Goal: Information Seeking & Learning: Learn about a topic

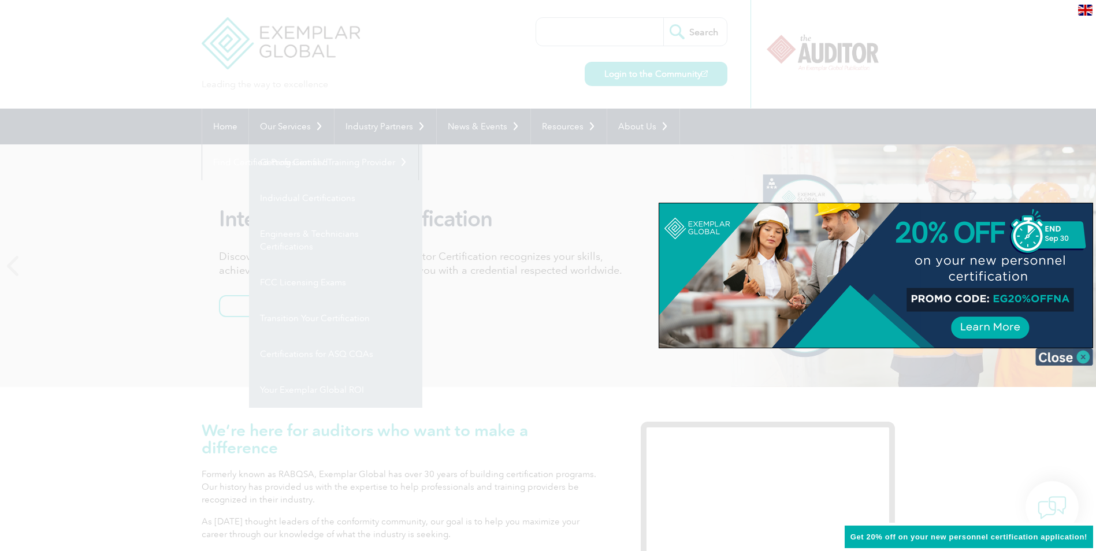
click at [1047, 353] on img at bounding box center [1065, 356] width 58 height 17
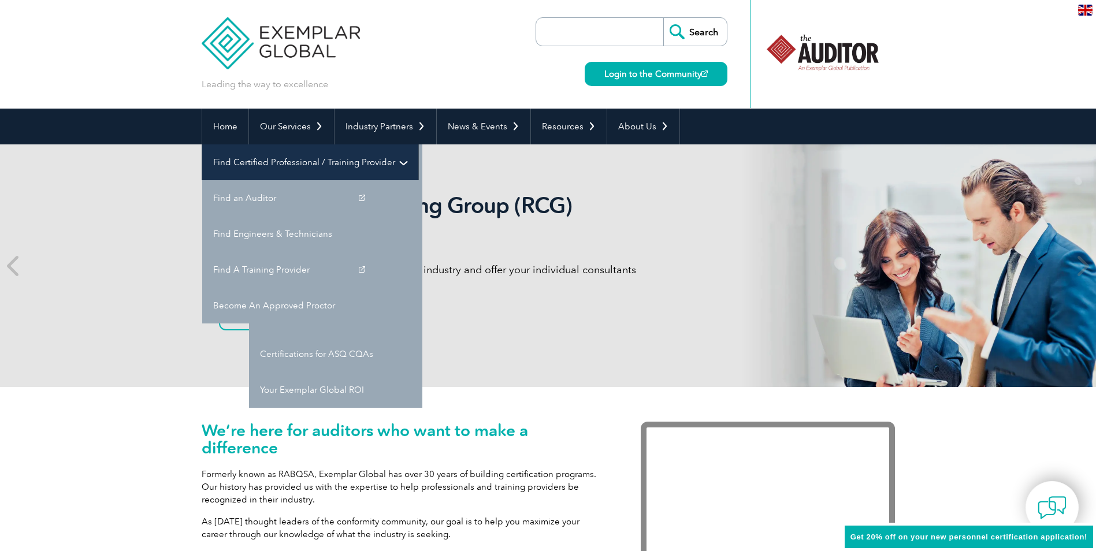
click at [418, 144] on link "Find Certified Professional / Training Provider" at bounding box center [310, 162] width 216 height 36
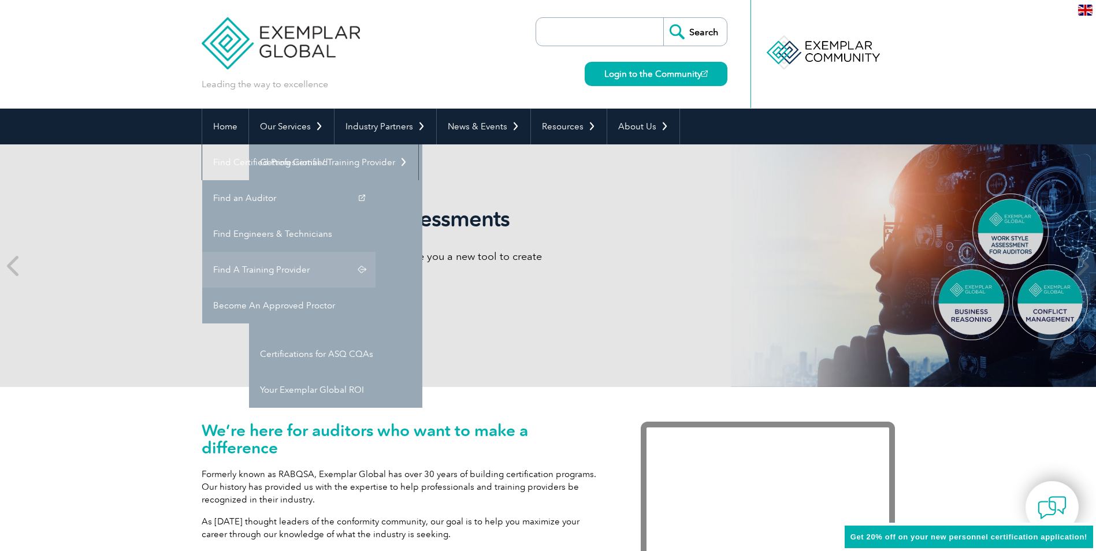
click at [376, 252] on link "Find A Training Provider" at bounding box center [288, 270] width 173 height 36
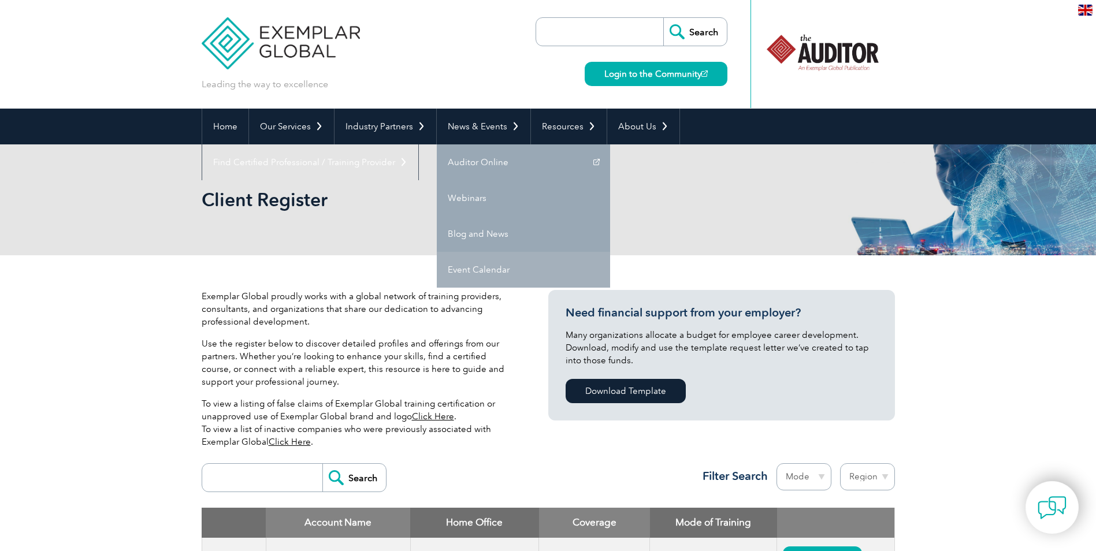
click at [481, 268] on link "Event Calendar" at bounding box center [523, 270] width 173 height 36
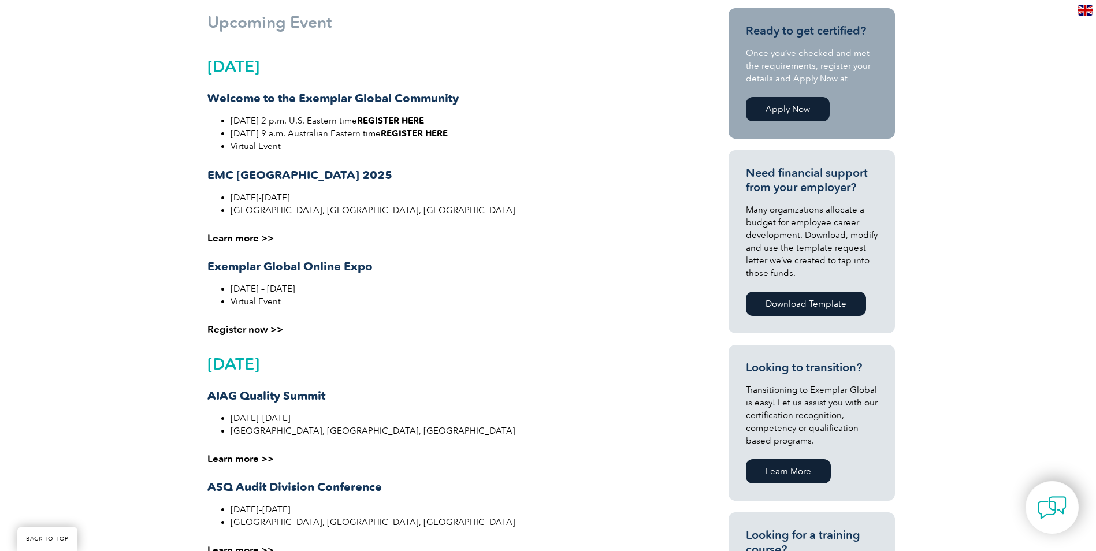
scroll to position [289, 0]
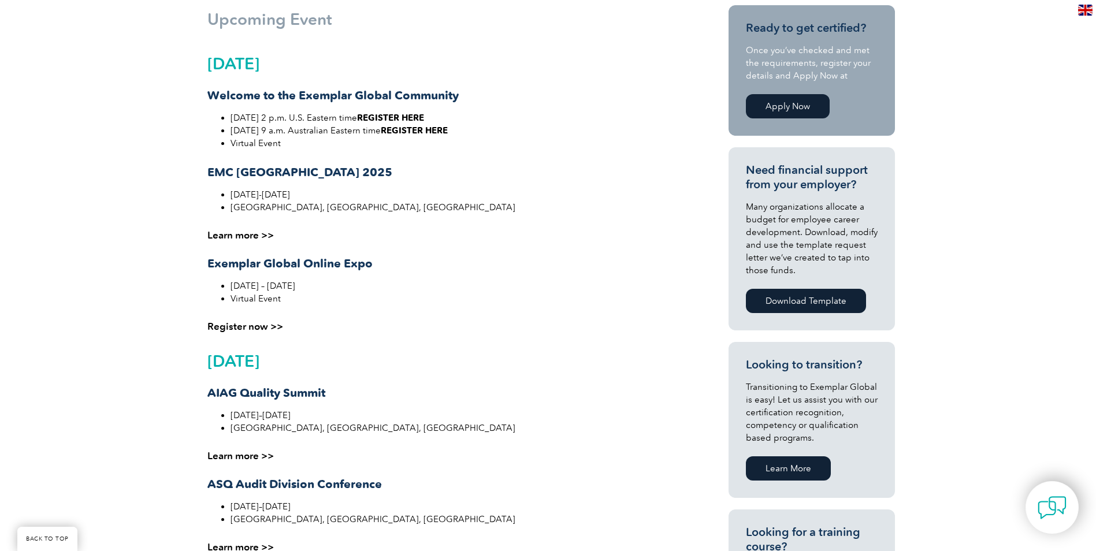
click at [241, 235] on link "Learn more >>" at bounding box center [240, 235] width 66 height 12
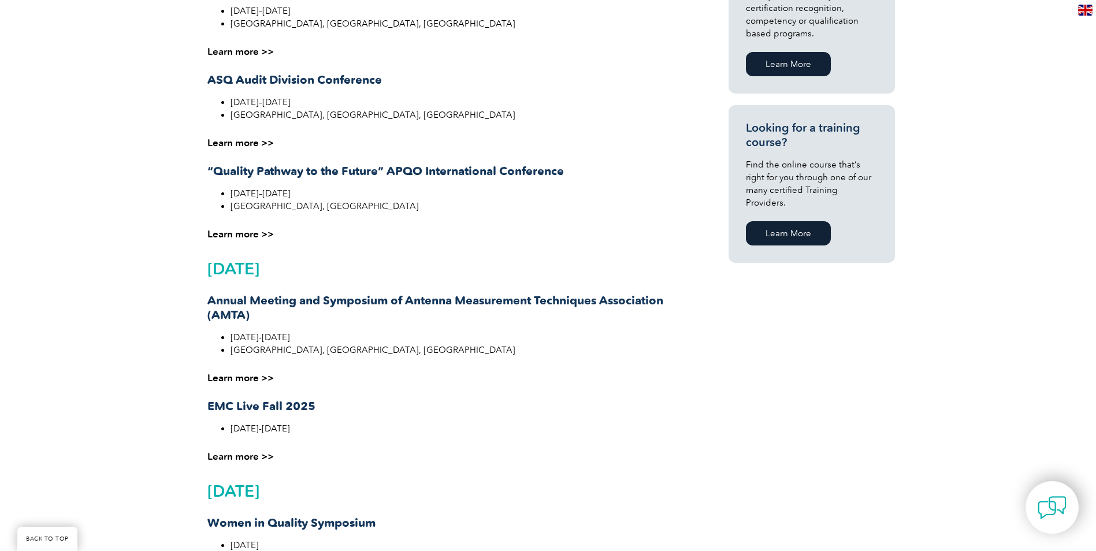
scroll to position [867, 0]
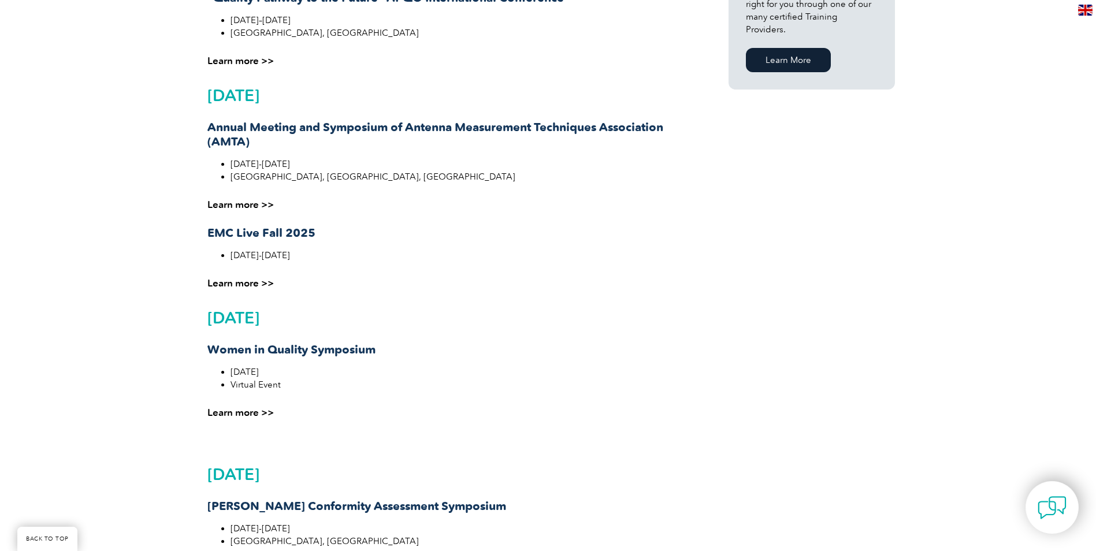
click at [246, 416] on link "Learn more >>" at bounding box center [240, 413] width 66 height 12
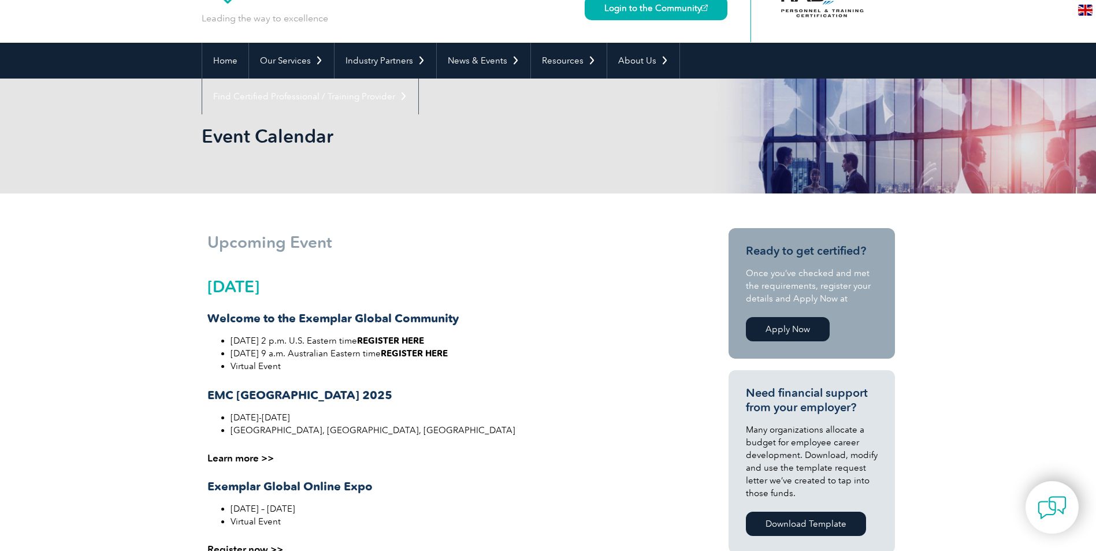
scroll to position [0, 0]
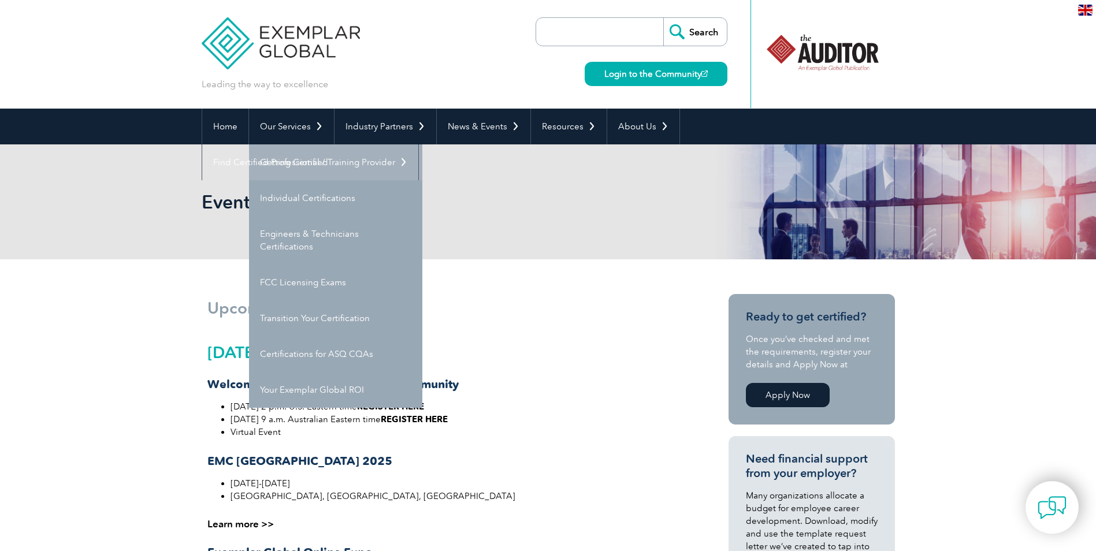
click at [294, 165] on link "Getting Certified" at bounding box center [335, 162] width 173 height 36
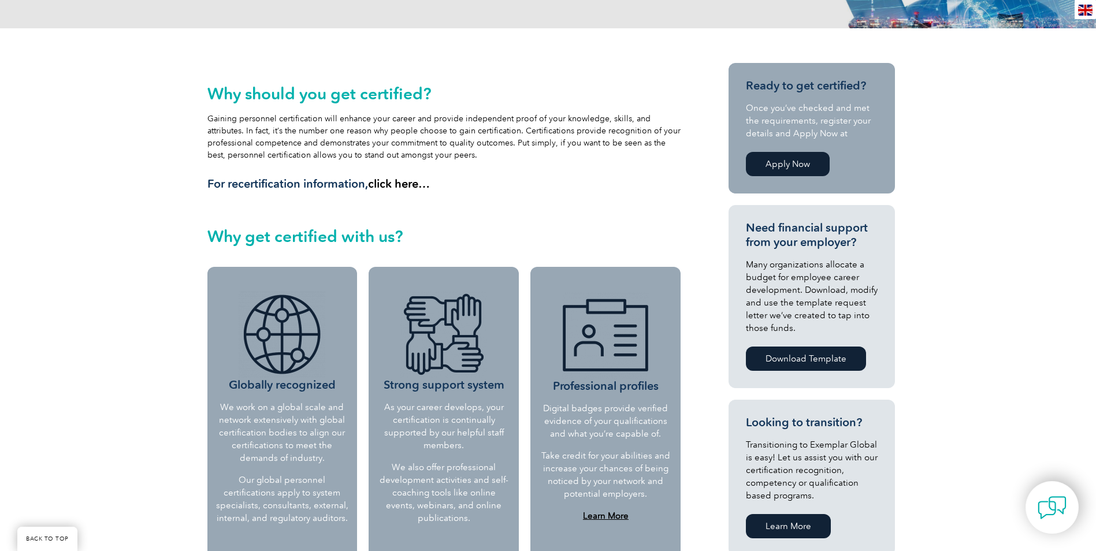
scroll to position [462, 0]
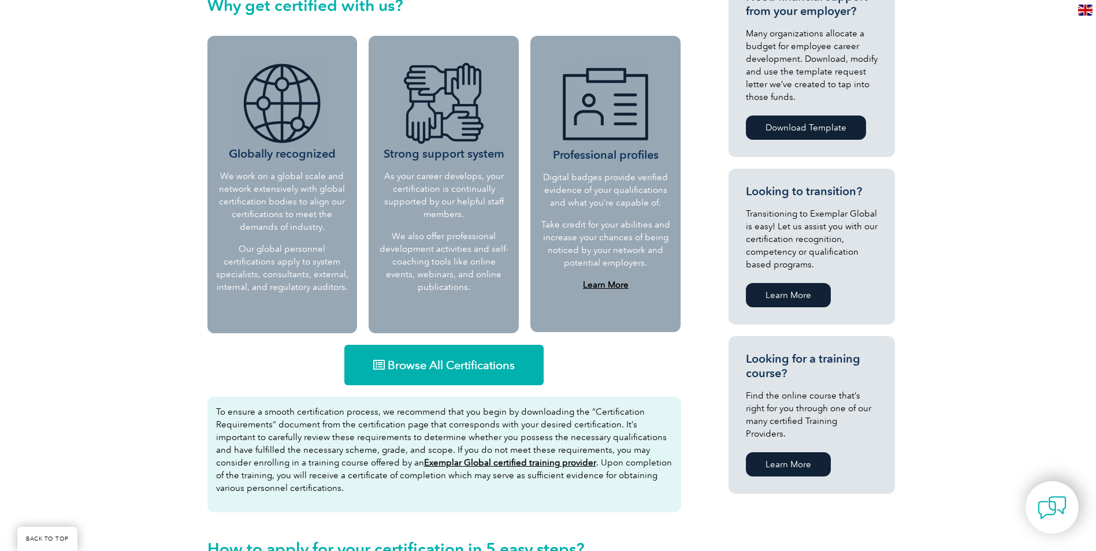
click at [769, 452] on link "Learn More" at bounding box center [788, 464] width 85 height 24
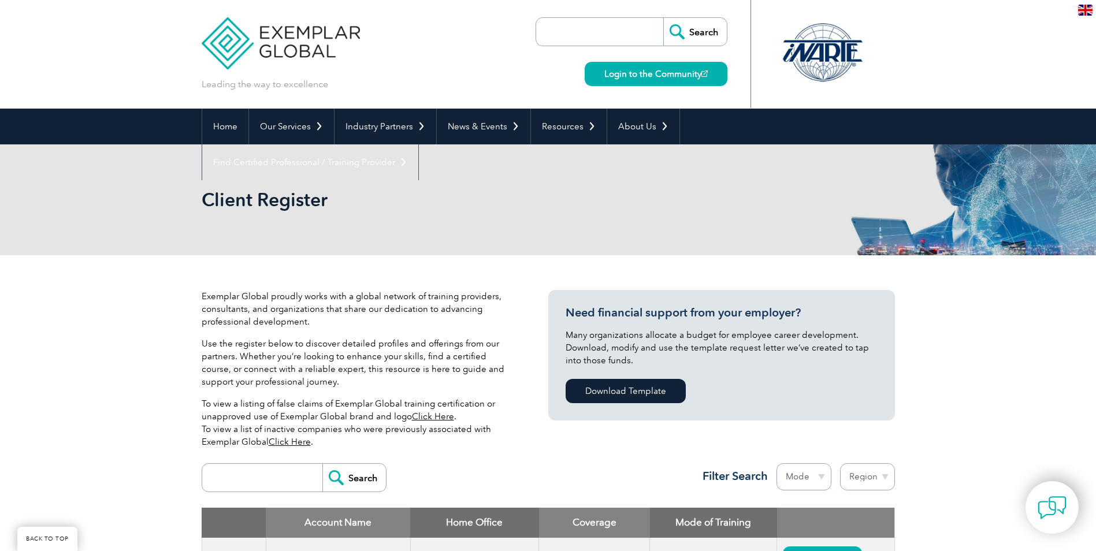
scroll to position [289, 0]
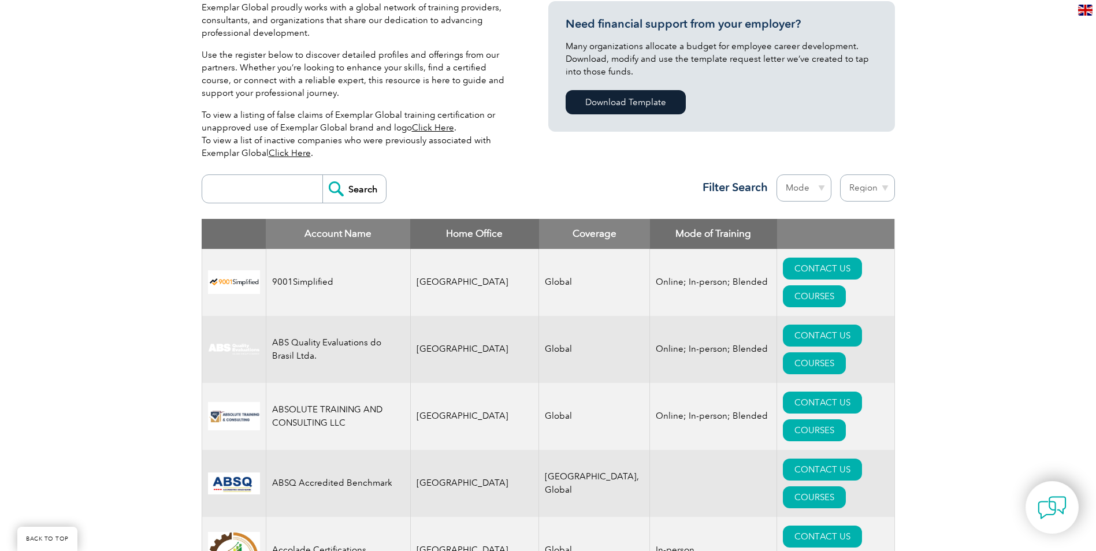
click at [807, 195] on select "Mode Online In-person Blended" at bounding box center [804, 188] width 55 height 27
select select "In-person"
click at [777, 175] on select "Mode Online In-person Blended" at bounding box center [804, 188] width 55 height 27
click at [874, 188] on select "Region Australia Bahrain Bangladesh Brazil Canada Colombia Dominican Republic E…" at bounding box center [867, 188] width 55 height 27
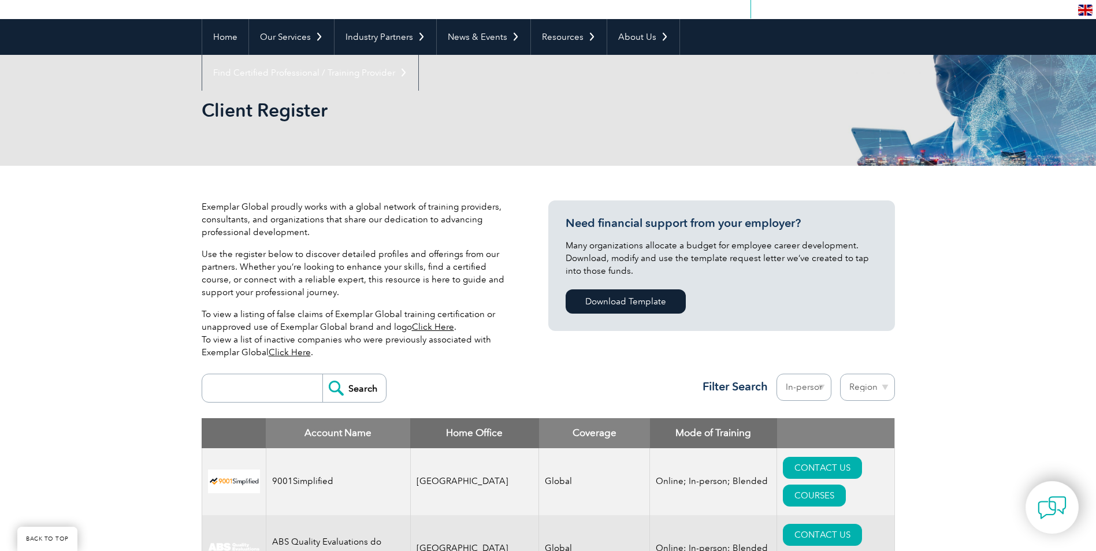
scroll to position [231, 0]
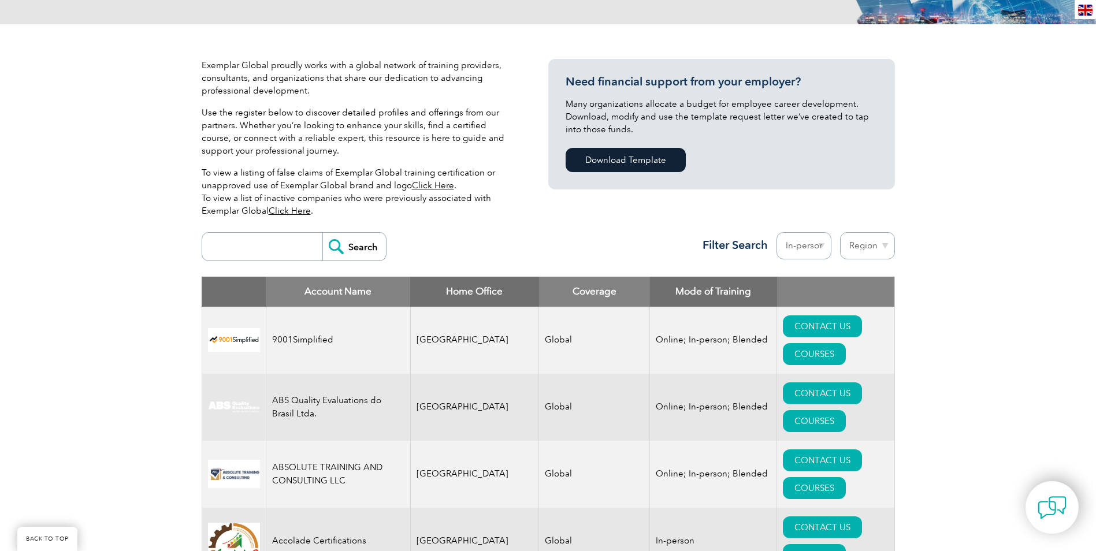
click at [865, 229] on div "Search Region Australia Bahrain Bangladesh Brazil Canada Colombia Dominican Rep…" at bounding box center [548, 252] width 693 height 50
click at [864, 242] on select "Region Australia Bahrain Bangladesh Brazil Canada Colombia Dominican Republic E…" at bounding box center [867, 245] width 55 height 27
select select "[GEOGRAPHIC_DATA]"
click at [840, 232] on select "Region Australia Bahrain Bangladesh Brazil Canada Colombia Dominican Republic E…" at bounding box center [867, 245] width 55 height 27
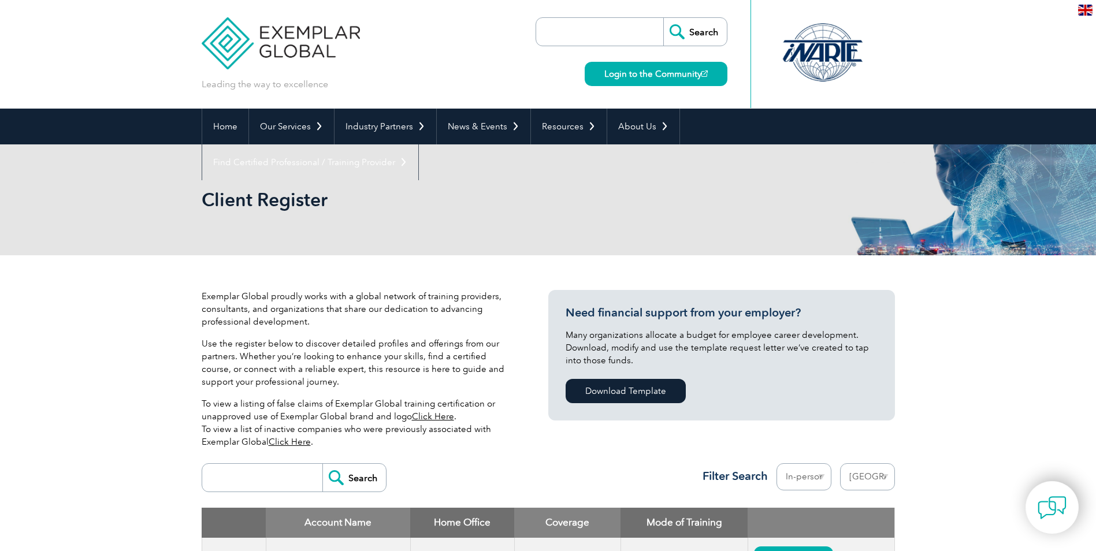
select select "[GEOGRAPHIC_DATA]"
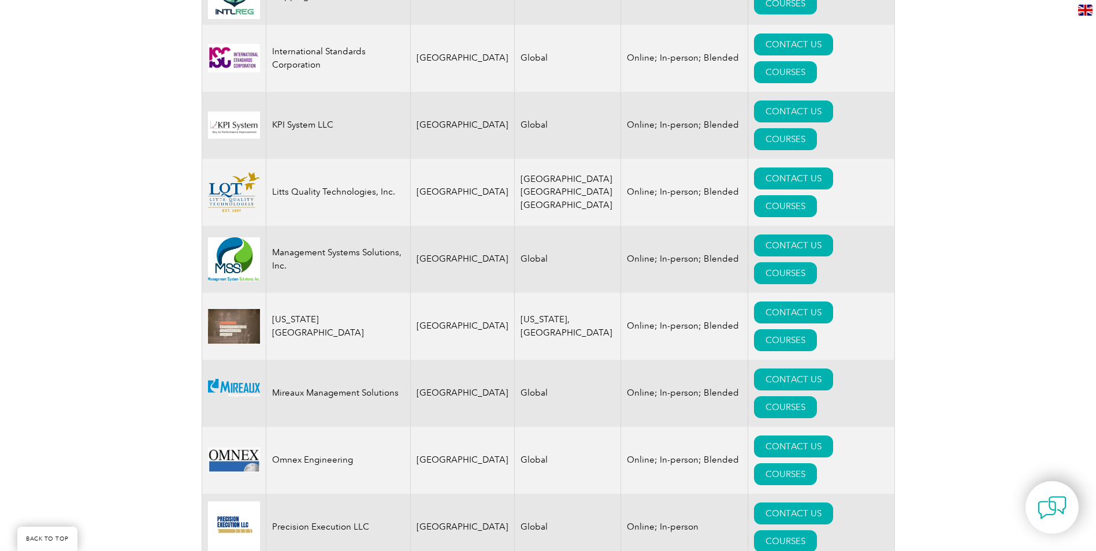
scroll to position [1907, 0]
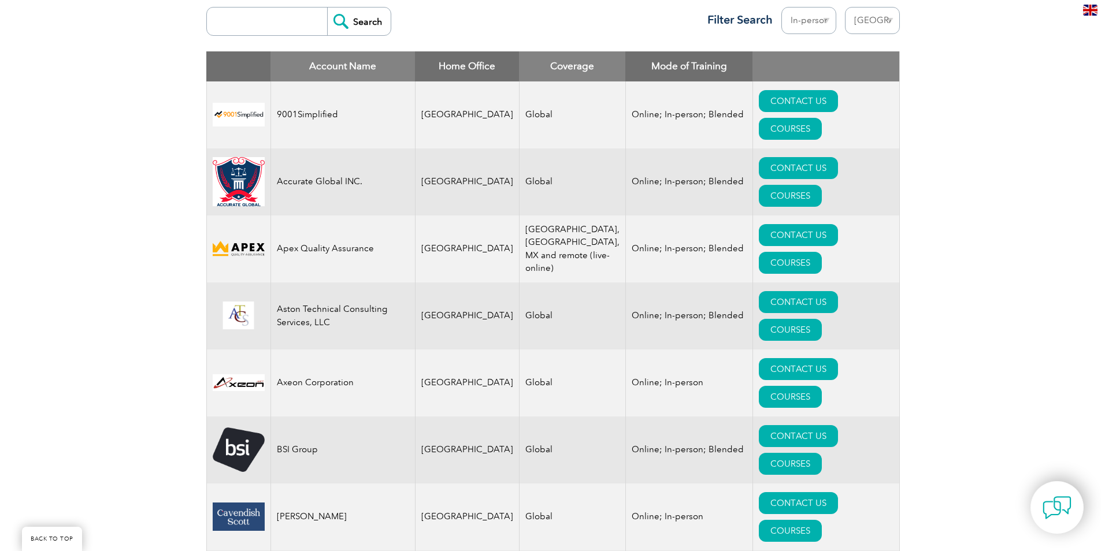
scroll to position [289, 0]
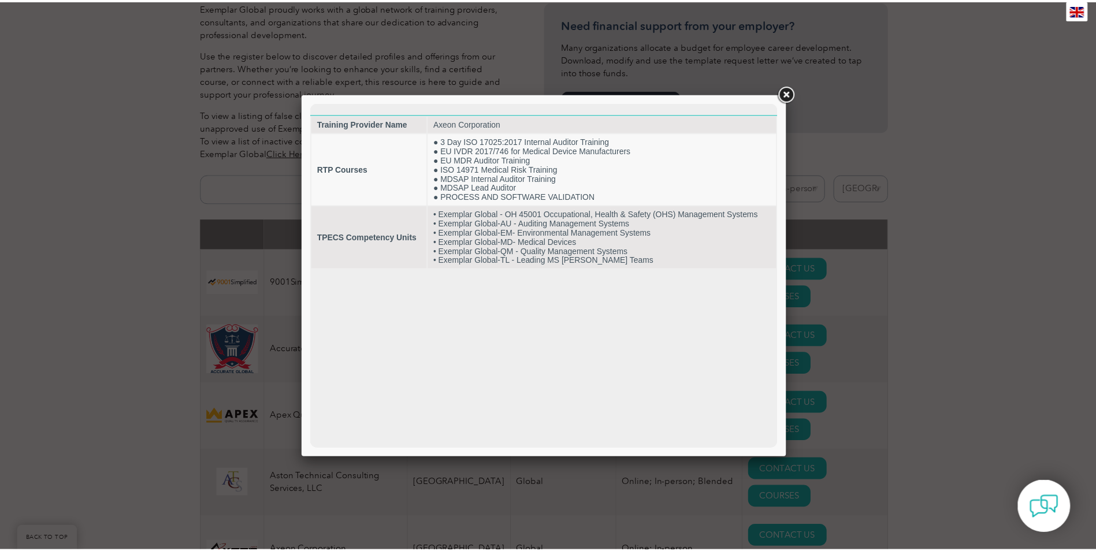
scroll to position [0, 0]
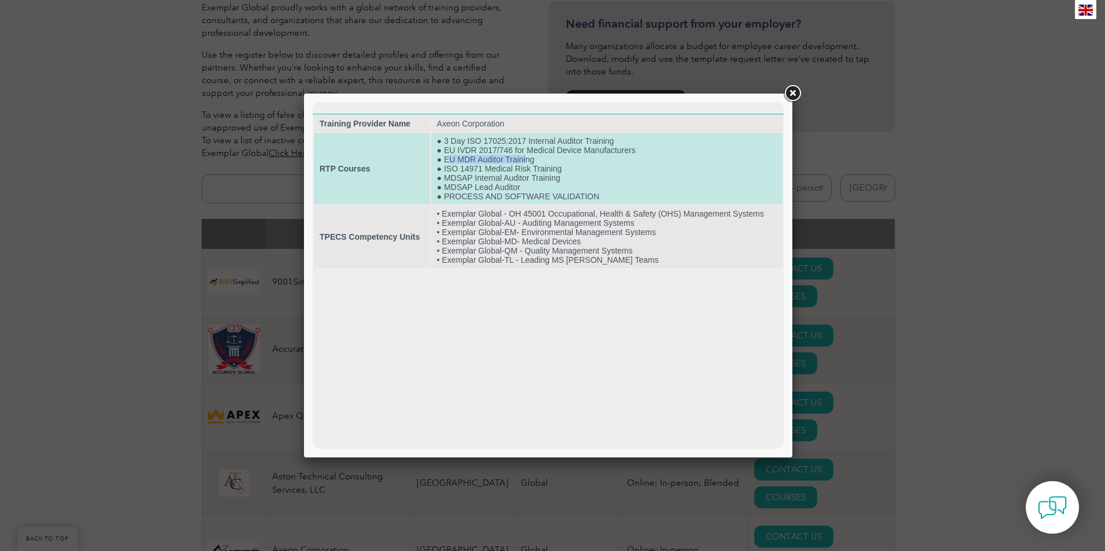
drag, startPoint x: 447, startPoint y: 161, endPoint x: 526, endPoint y: 159, distance: 79.2
click at [526, 159] on td "● 3 Day ISO 17025:2017 Internal Auditor Training ● EU IVDR 2017/746 for Medical…" at bounding box center [606, 169] width 351 height 72
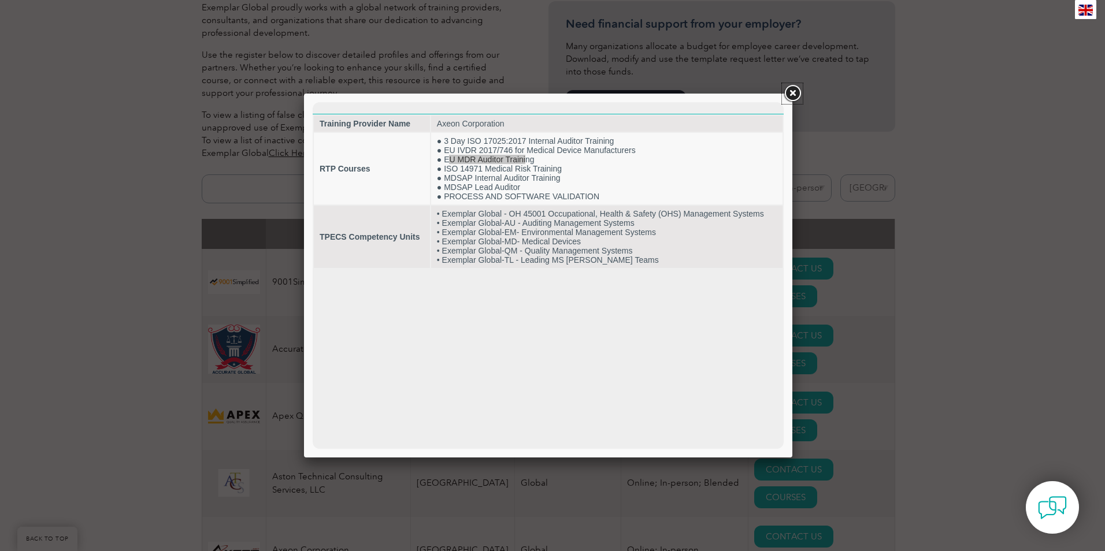
click at [790, 94] on link at bounding box center [792, 93] width 21 height 21
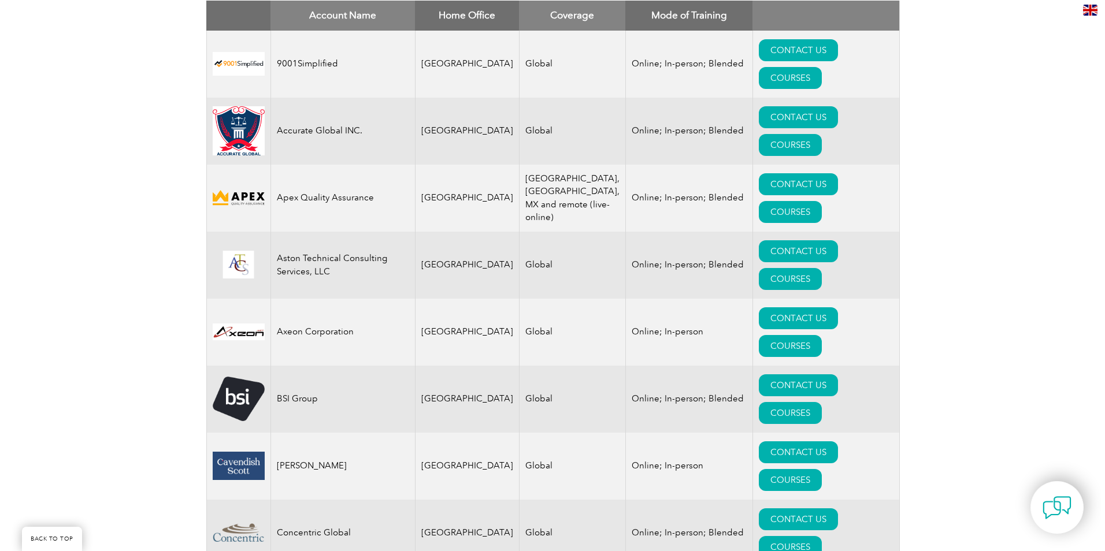
scroll to position [520, 0]
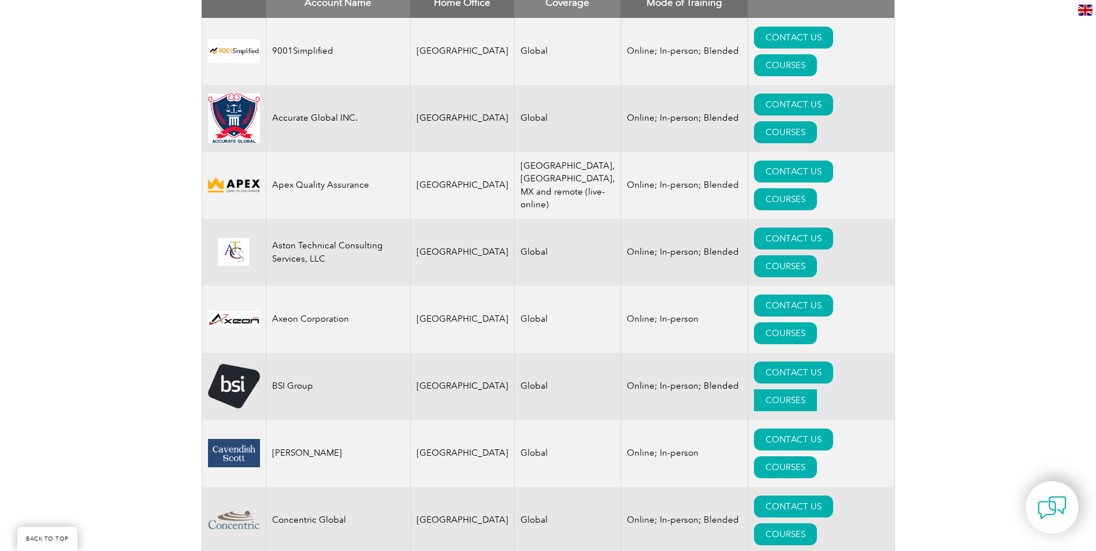
click at [817, 389] on link "COURSES" at bounding box center [785, 400] width 63 height 22
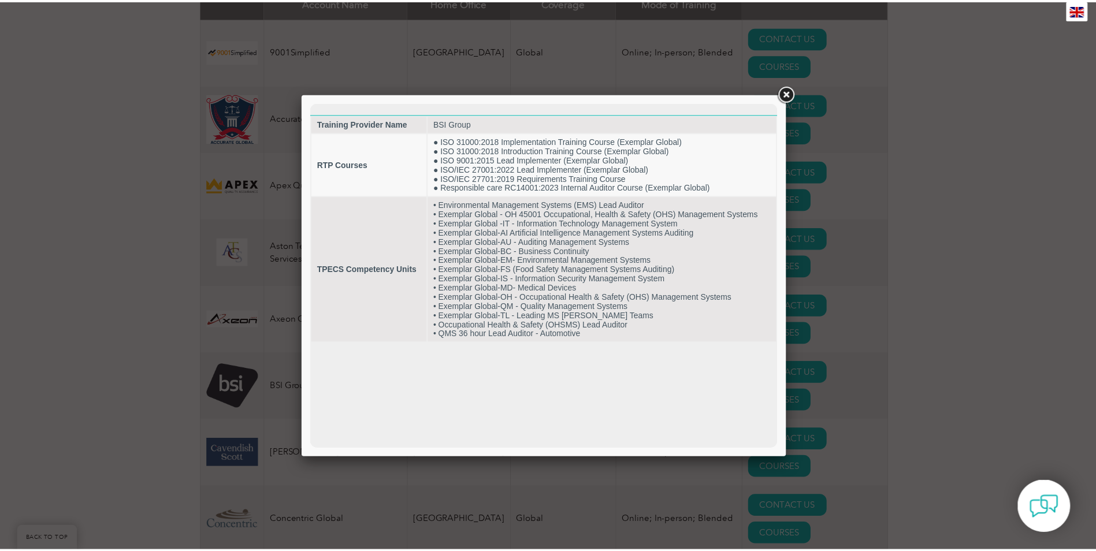
scroll to position [0, 0]
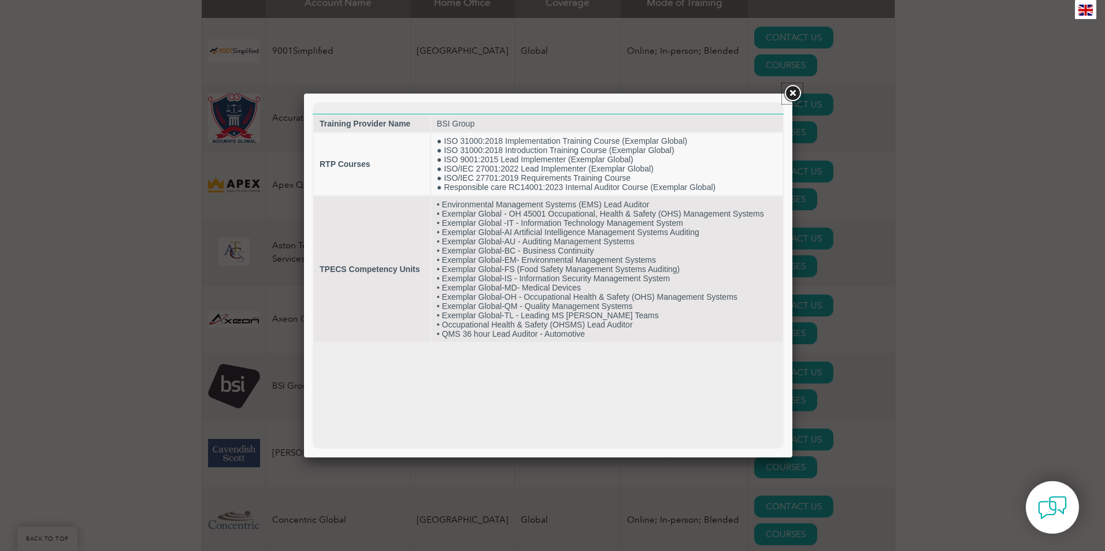
click at [789, 91] on link at bounding box center [792, 93] width 21 height 21
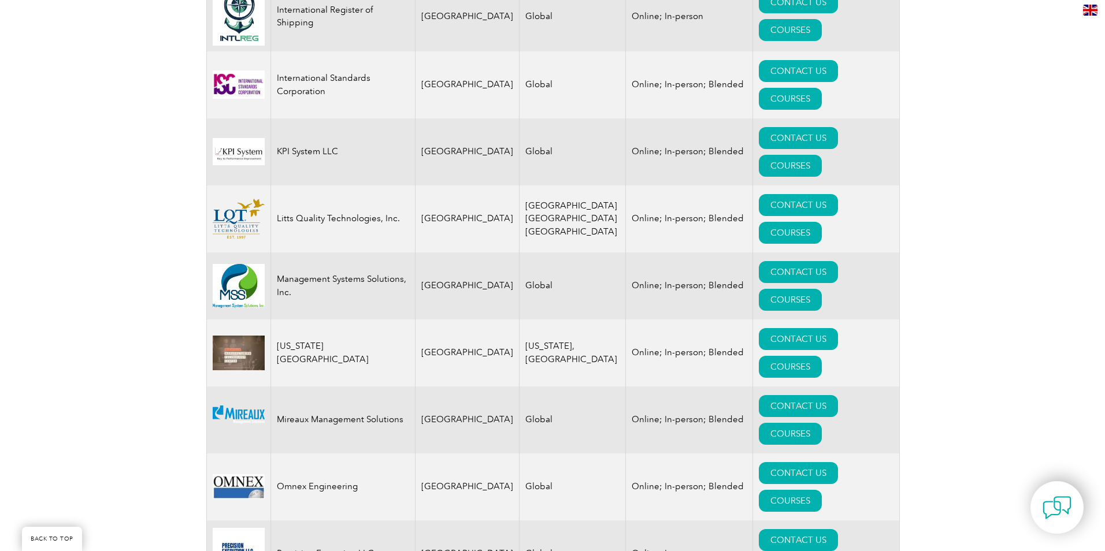
scroll to position [1907, 0]
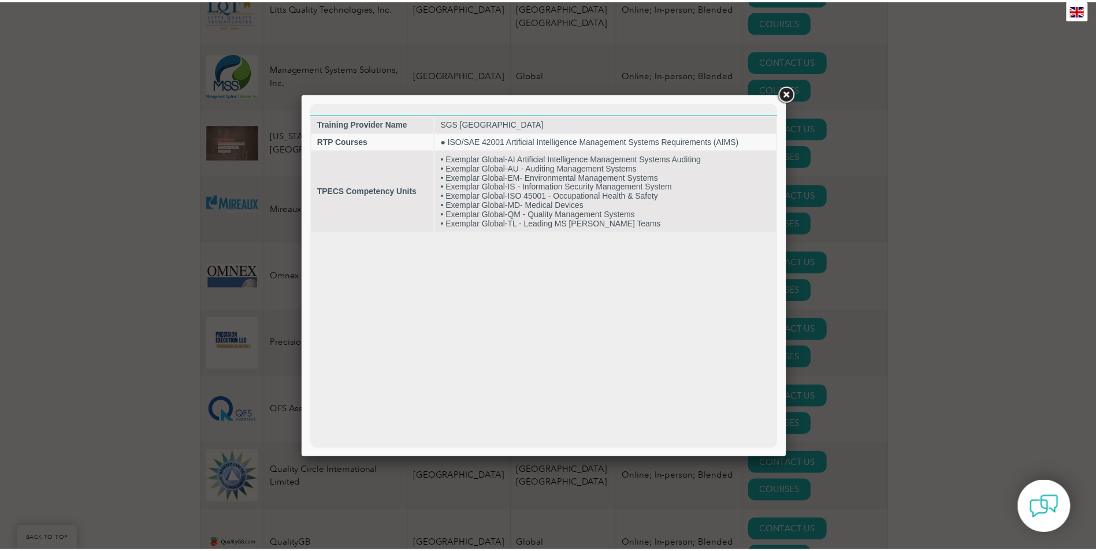
scroll to position [0, 0]
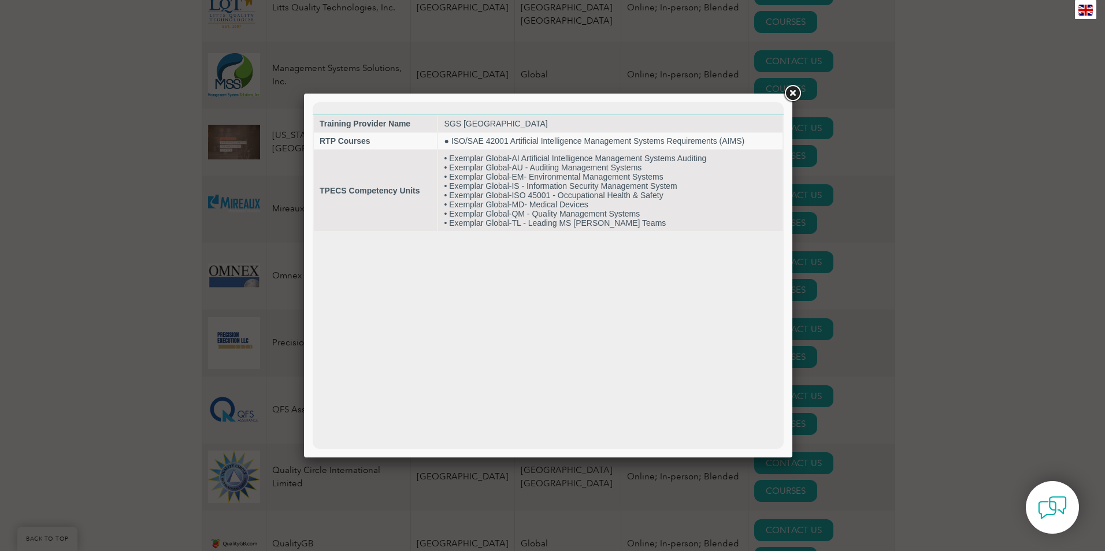
click at [786, 95] on link at bounding box center [792, 93] width 21 height 21
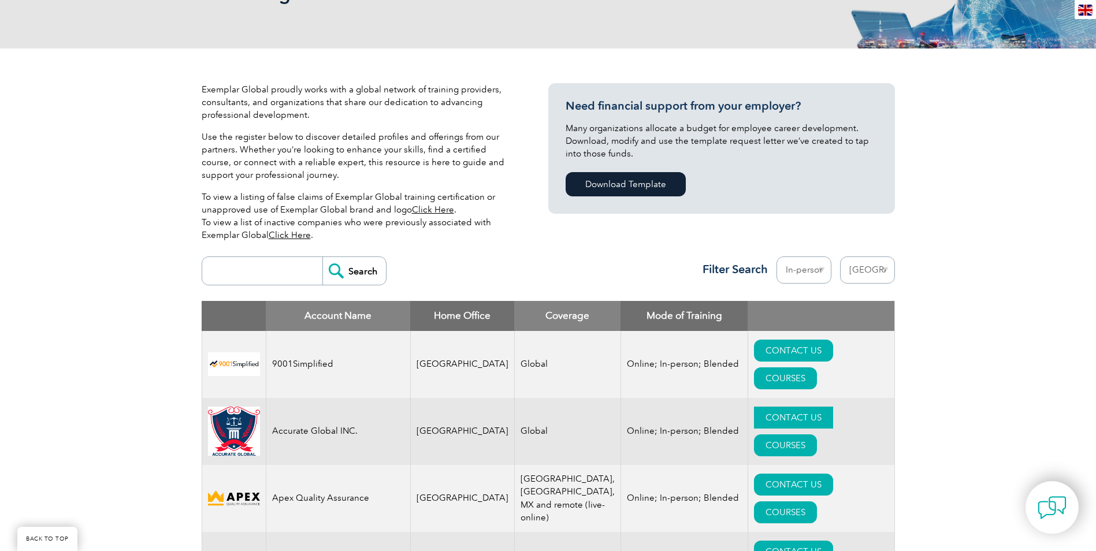
scroll to position [289, 0]
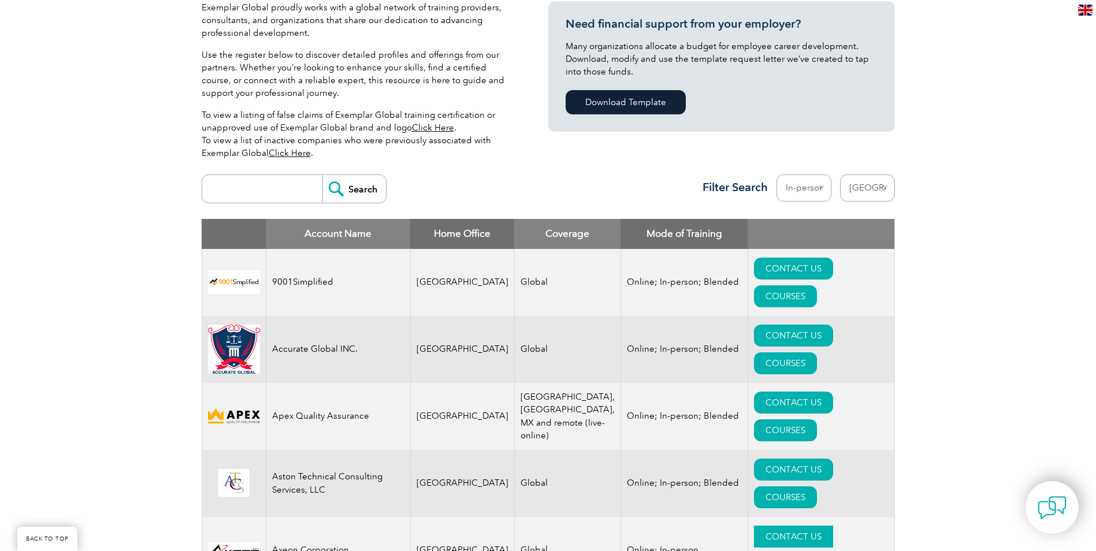
click at [773, 526] on link "CONTACT US" at bounding box center [793, 537] width 79 height 22
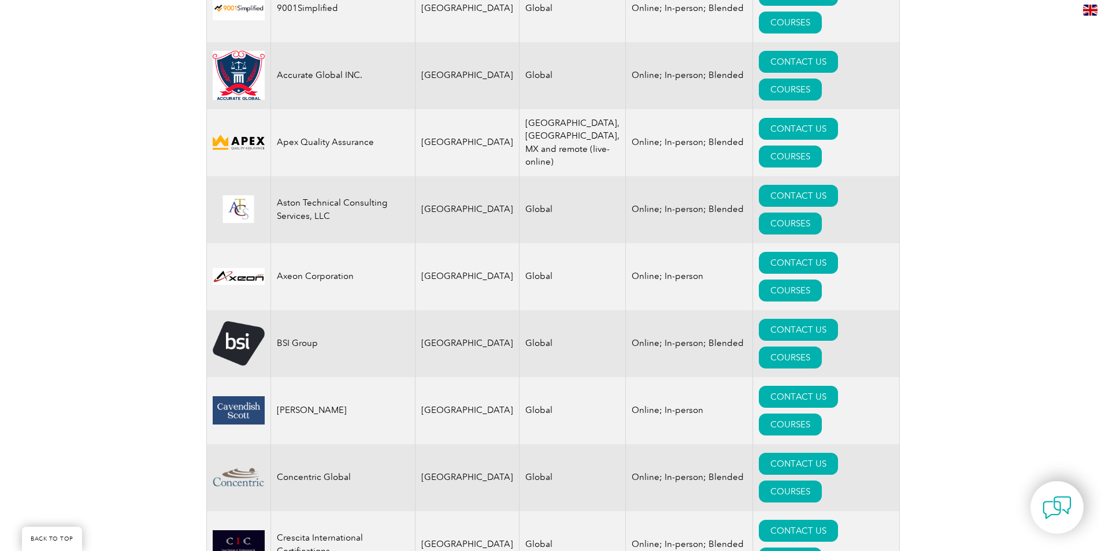
scroll to position [578, 0]
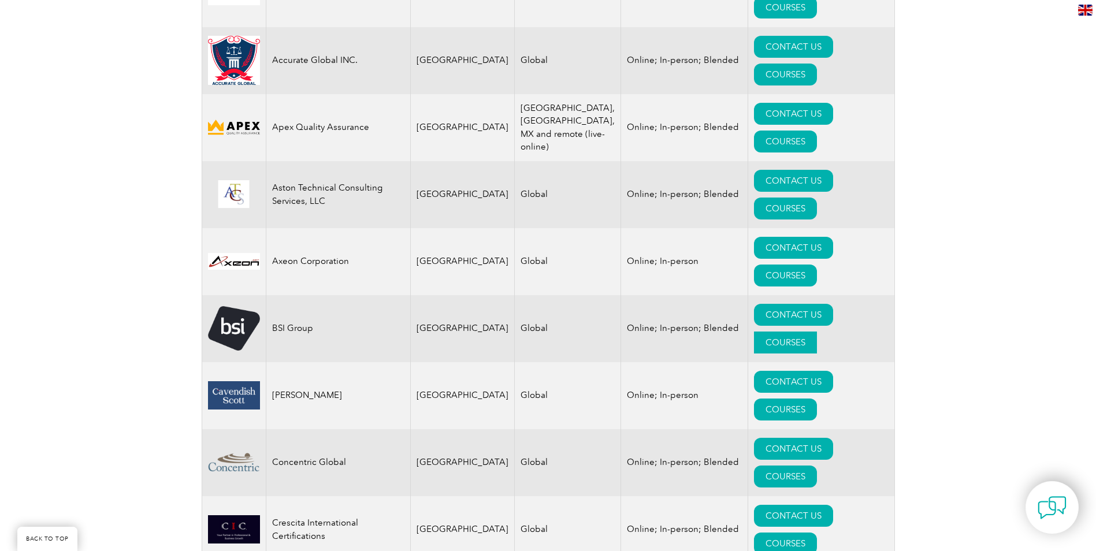
click at [817, 332] on link "COURSES" at bounding box center [785, 343] width 63 height 22
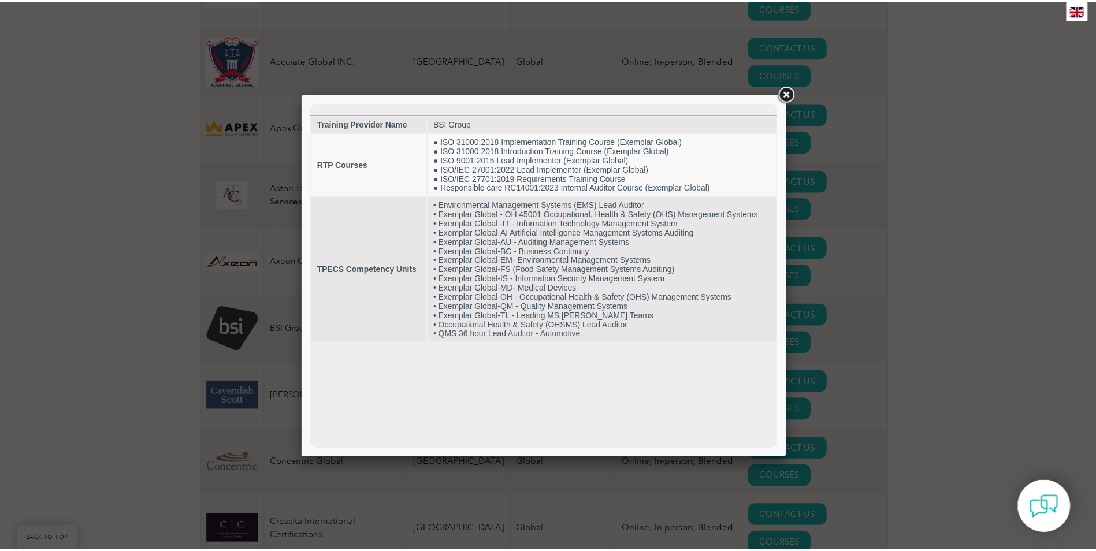
scroll to position [0, 0]
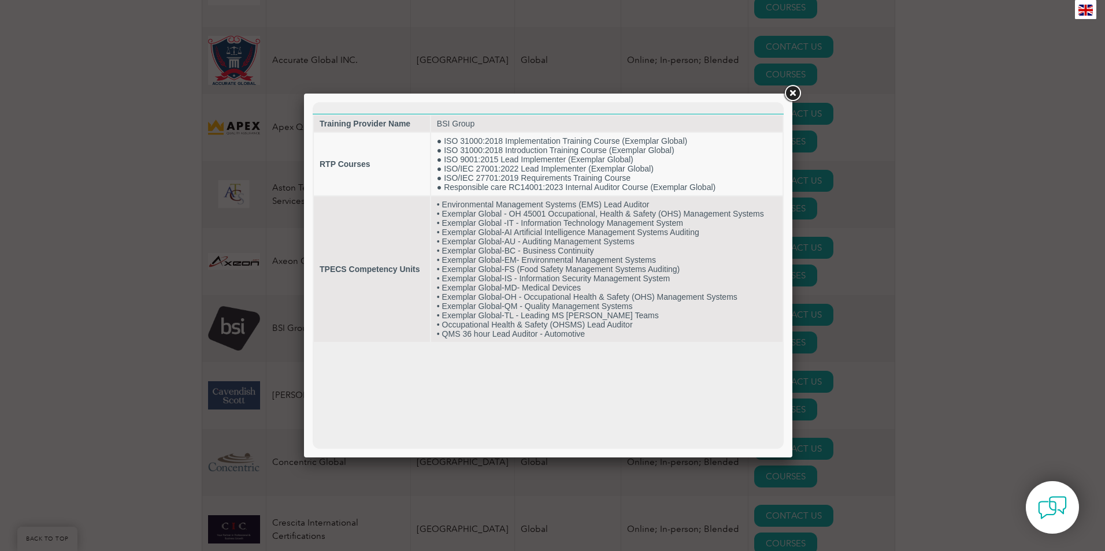
click at [792, 92] on link at bounding box center [792, 93] width 21 height 21
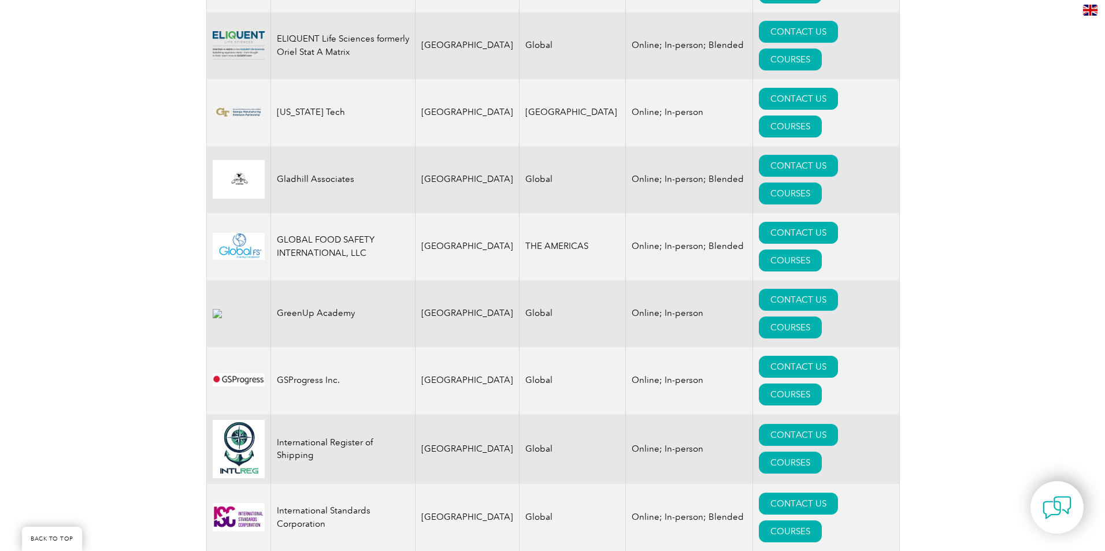
scroll to position [1329, 0]
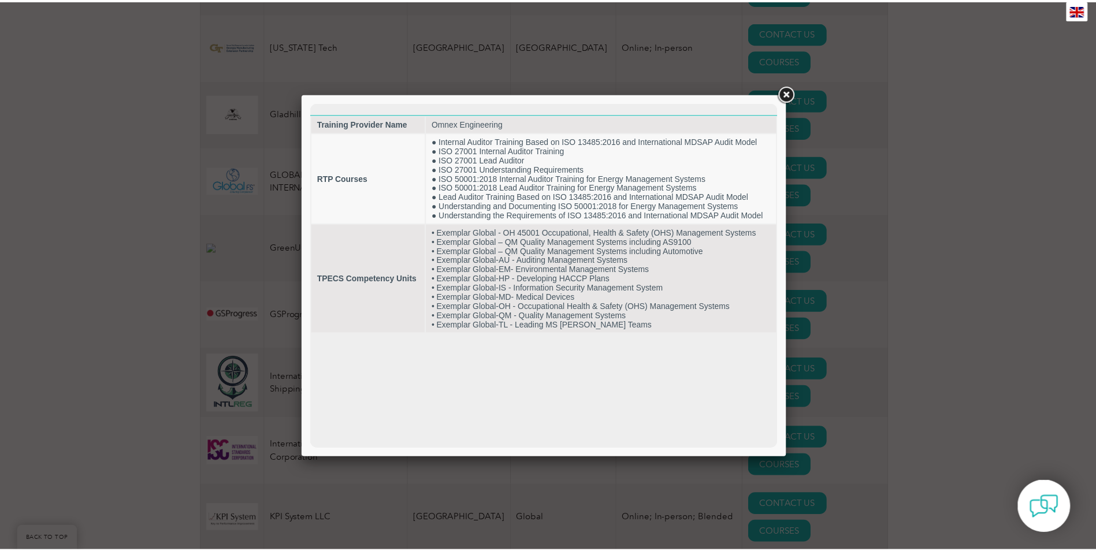
scroll to position [0, 0]
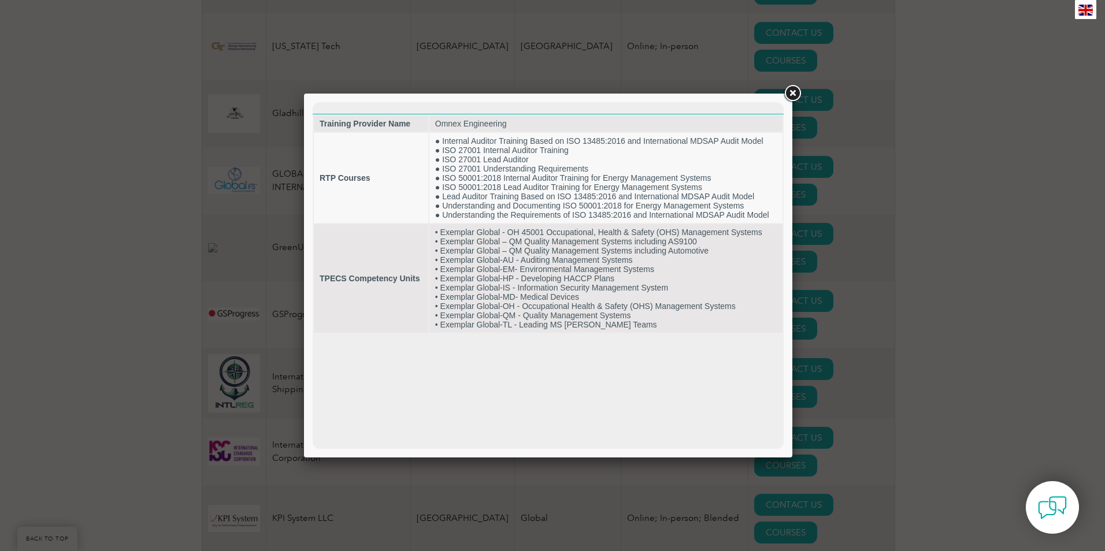
click at [793, 94] on link at bounding box center [792, 93] width 21 height 21
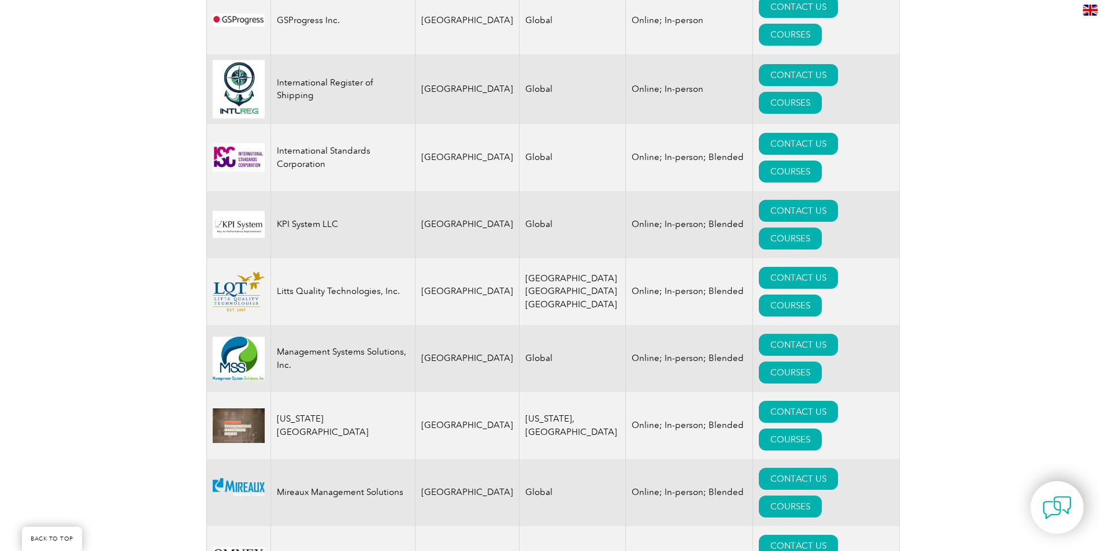
scroll to position [1676, 0]
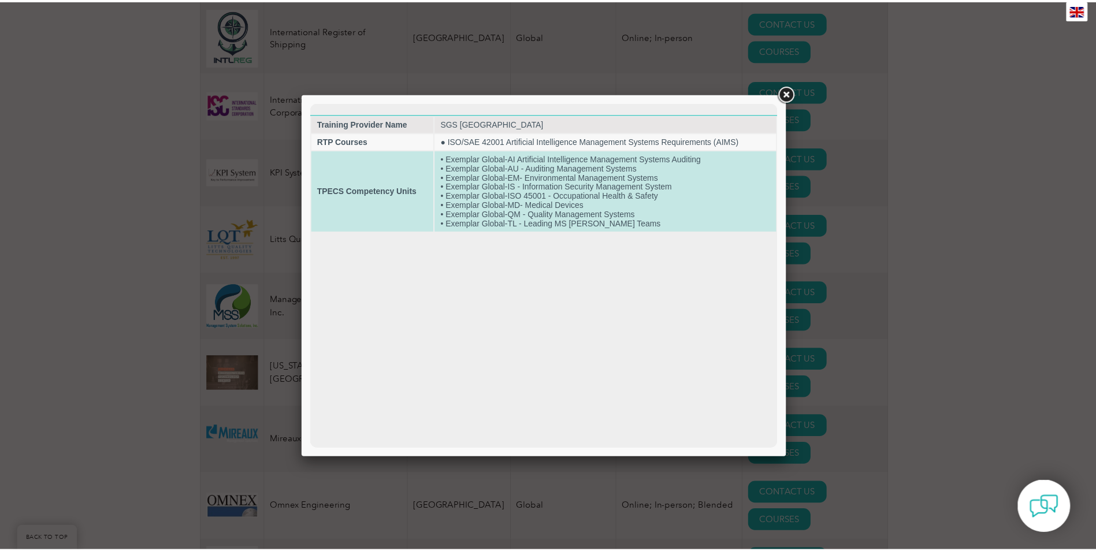
scroll to position [0, 0]
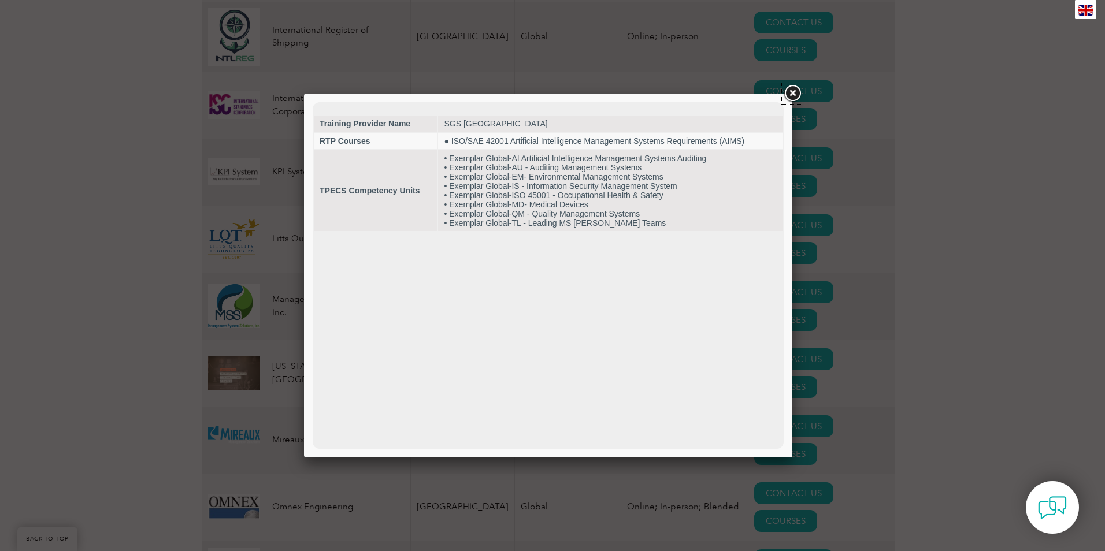
click at [786, 90] on link at bounding box center [792, 93] width 21 height 21
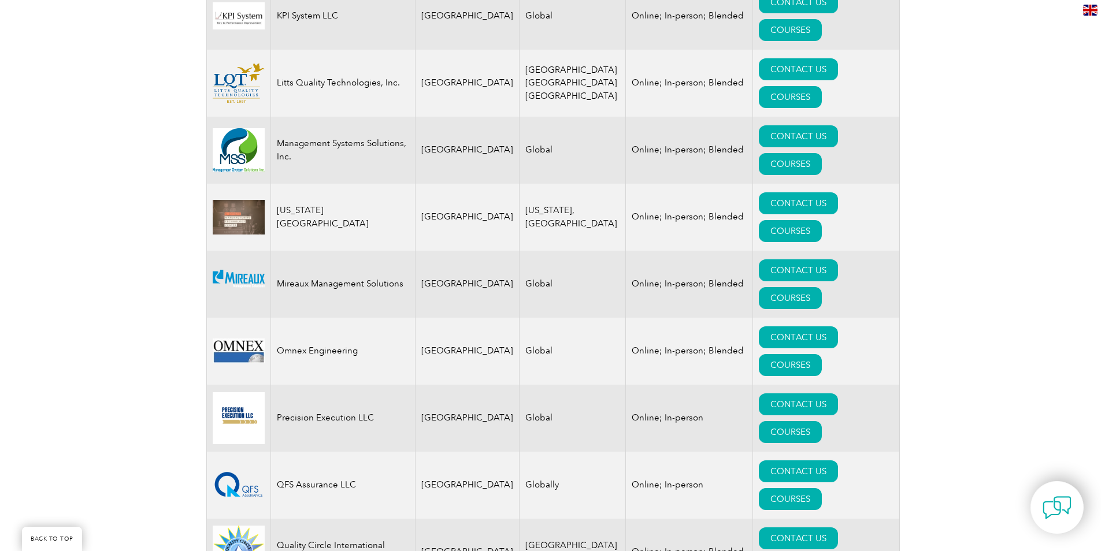
scroll to position [1849, 0]
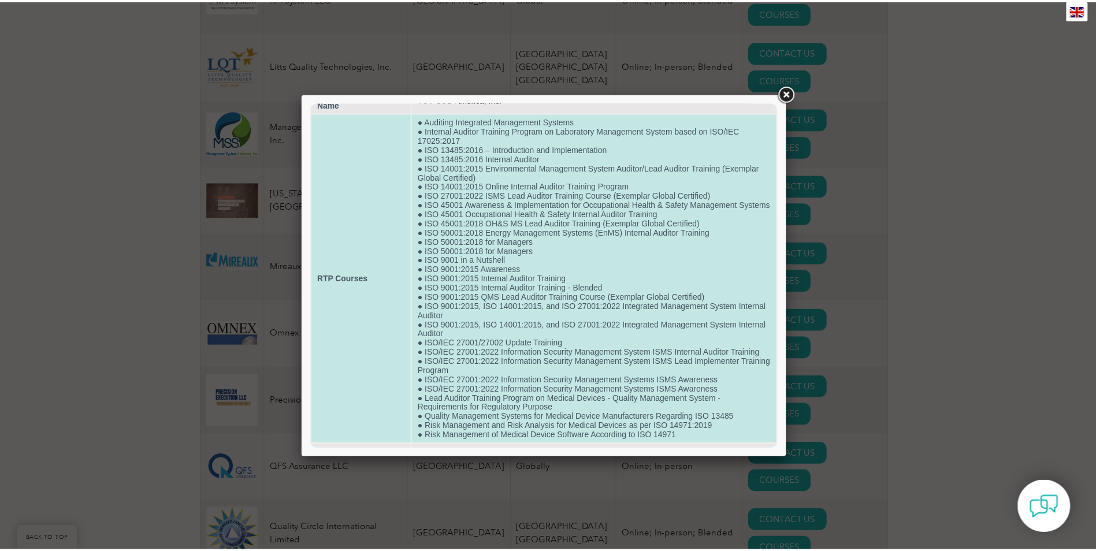
scroll to position [0, 0]
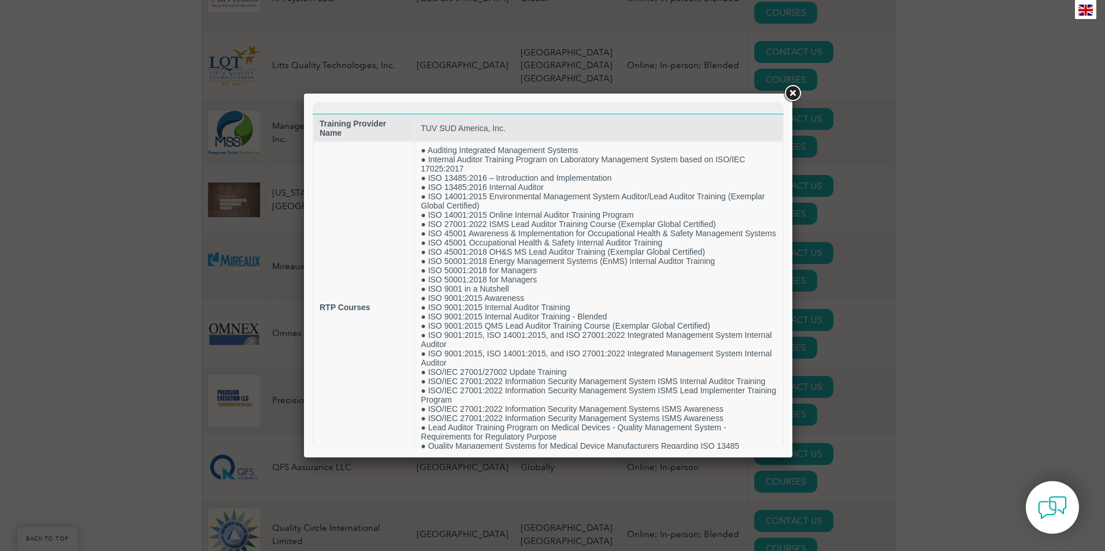
click at [790, 94] on link at bounding box center [792, 93] width 21 height 21
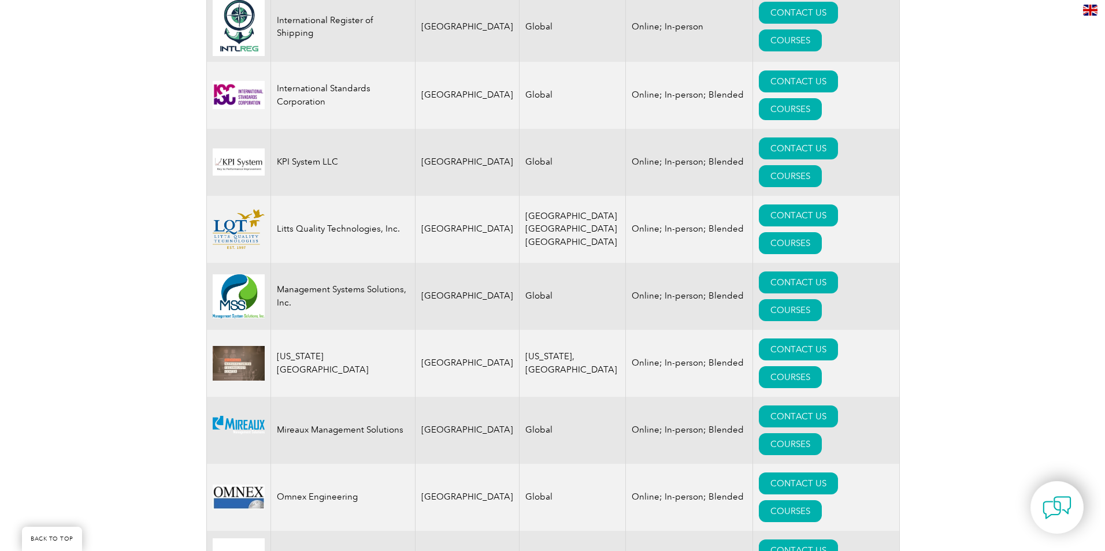
scroll to position [1676, 0]
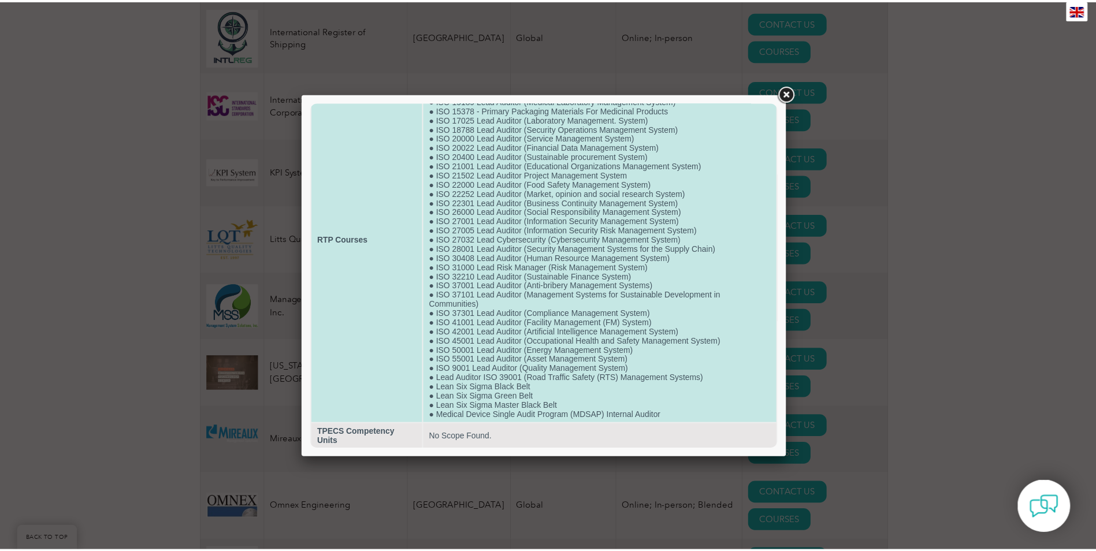
scroll to position [79, 0]
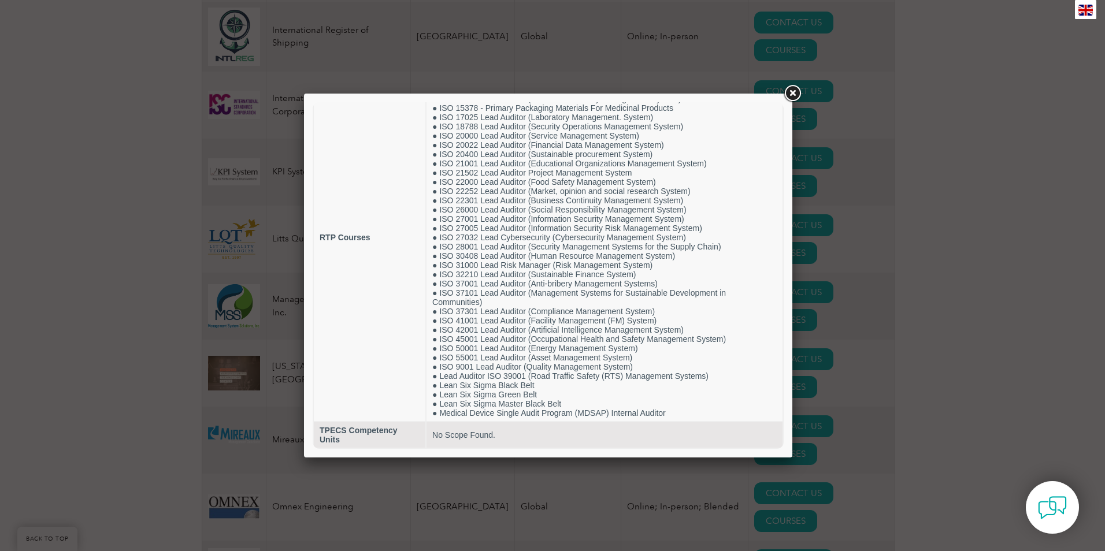
click at [792, 95] on link at bounding box center [792, 93] width 21 height 21
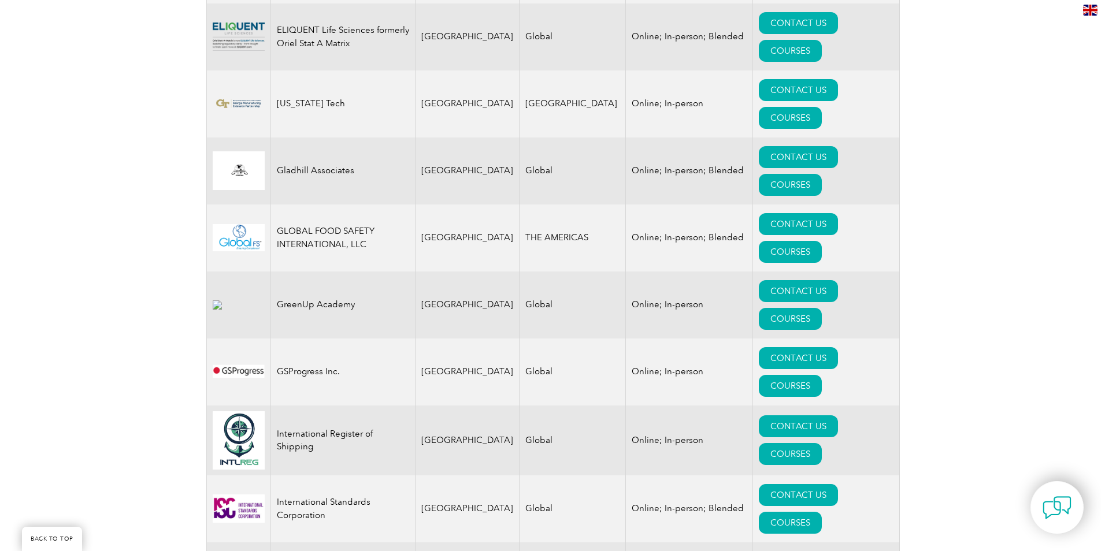
scroll to position [1271, 0]
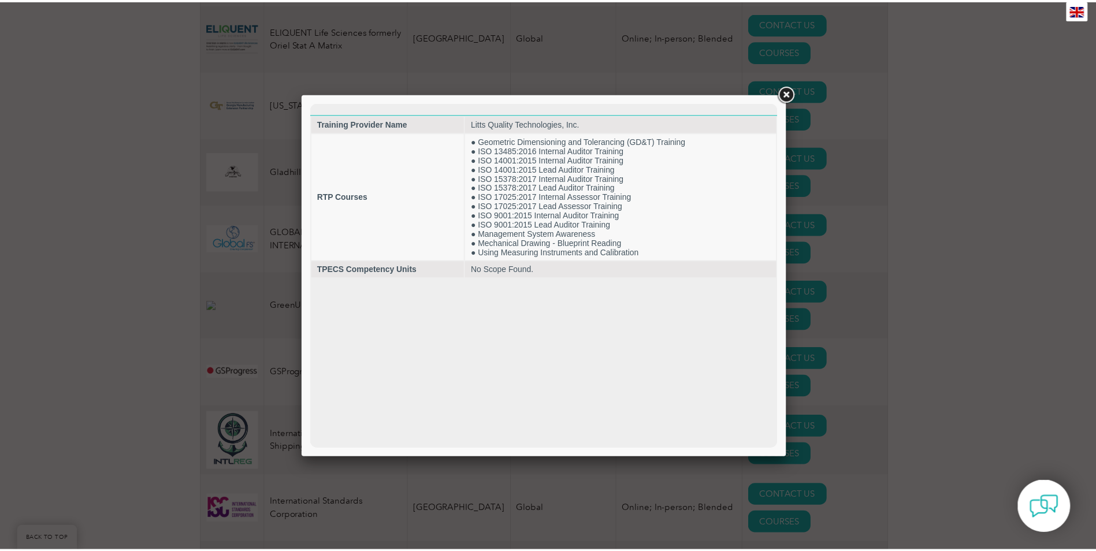
scroll to position [0, 0]
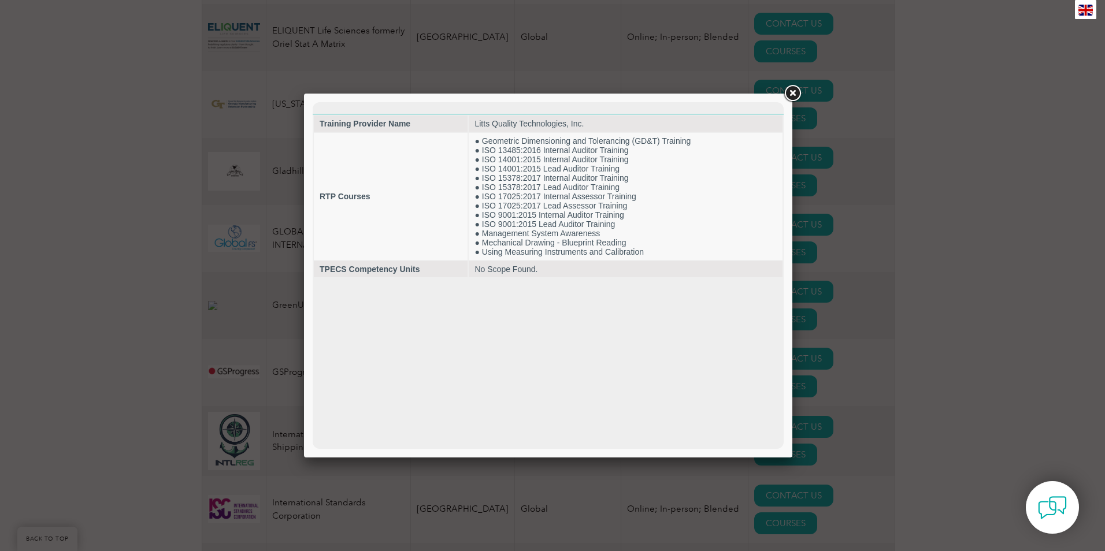
click at [789, 97] on link at bounding box center [792, 93] width 21 height 21
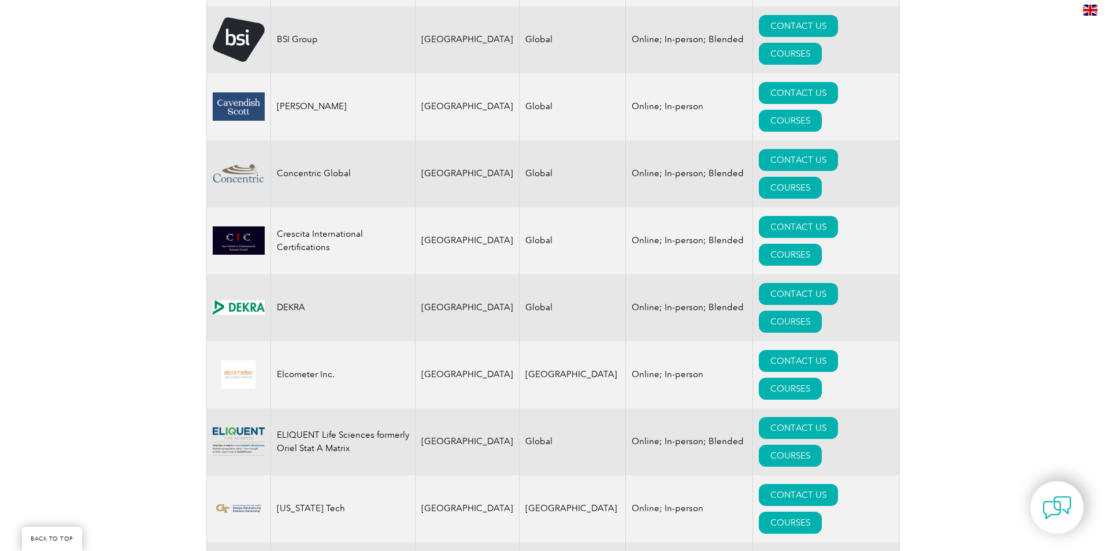
scroll to position [809, 0]
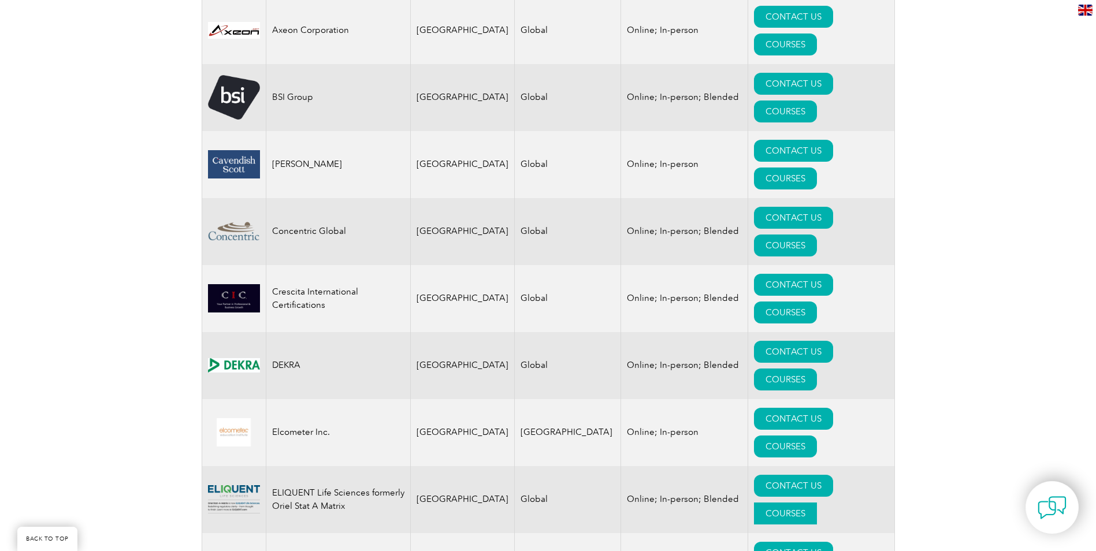
click at [817, 503] on link "COURSES" at bounding box center [785, 514] width 63 height 22
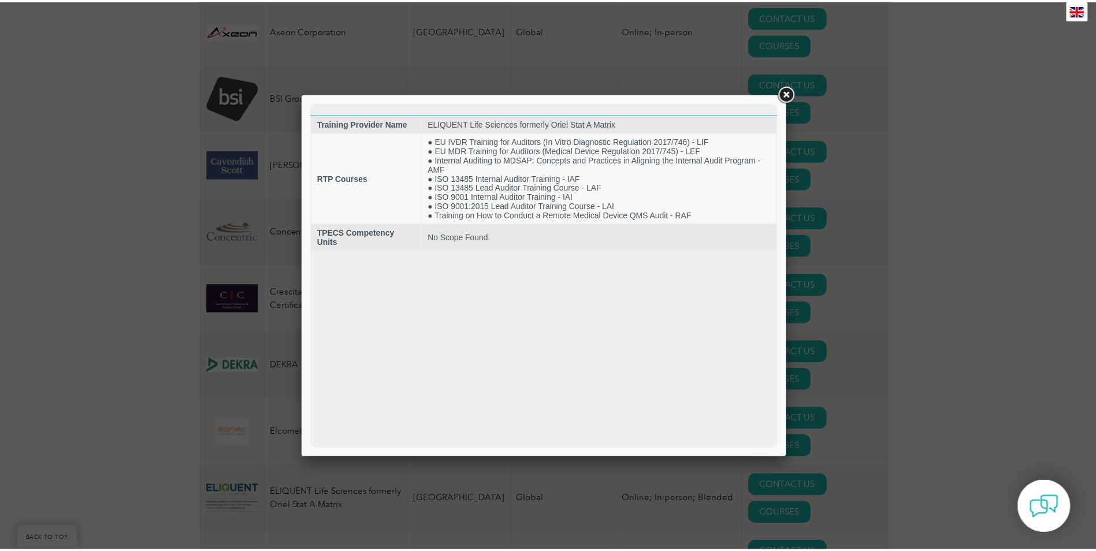
scroll to position [0, 0]
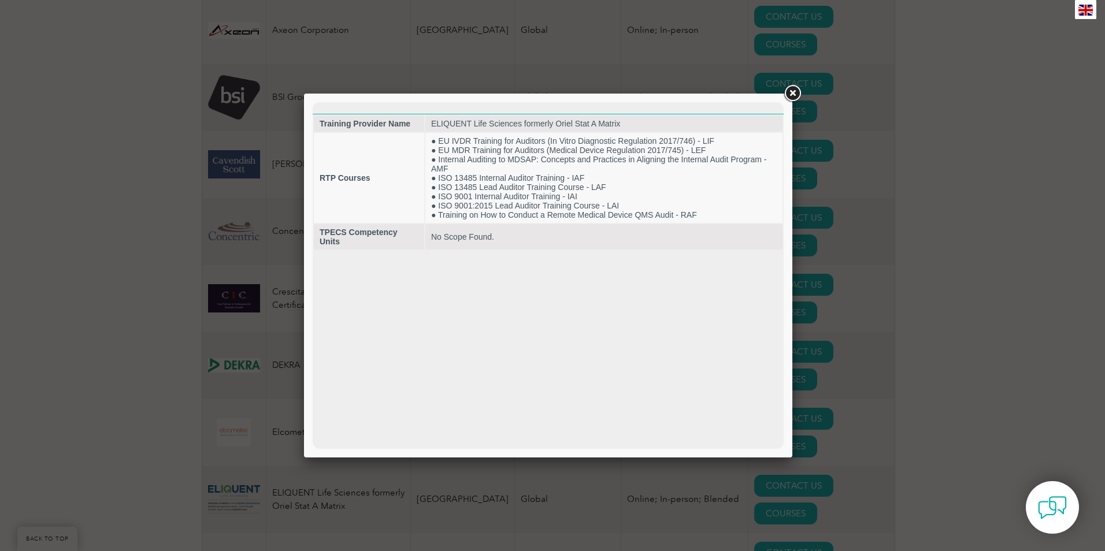
click at [789, 94] on link at bounding box center [792, 93] width 21 height 21
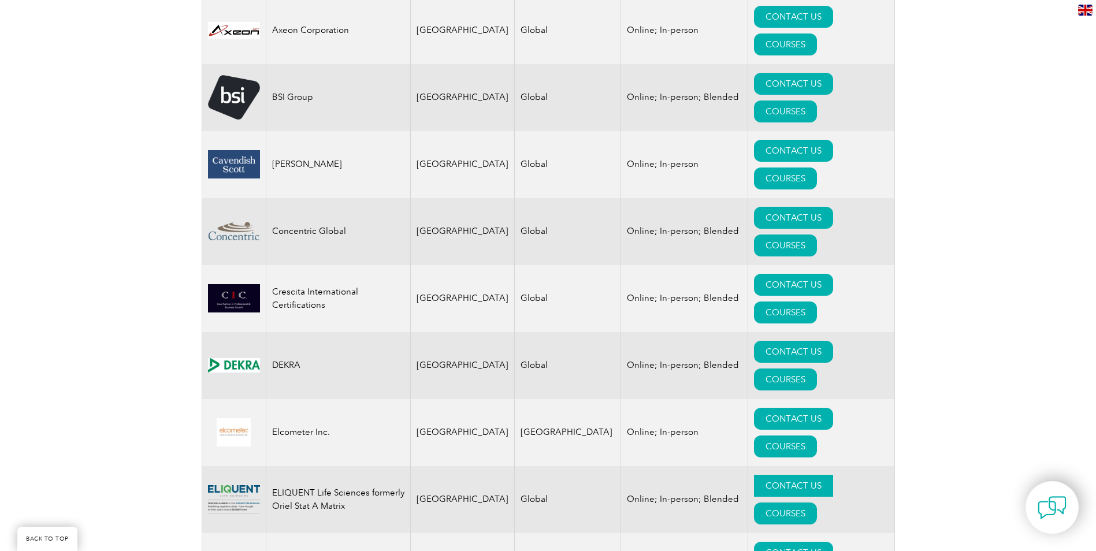
click at [754, 475] on link "CONTACT US" at bounding box center [793, 486] width 79 height 22
